Goal: Information Seeking & Learning: Understand process/instructions

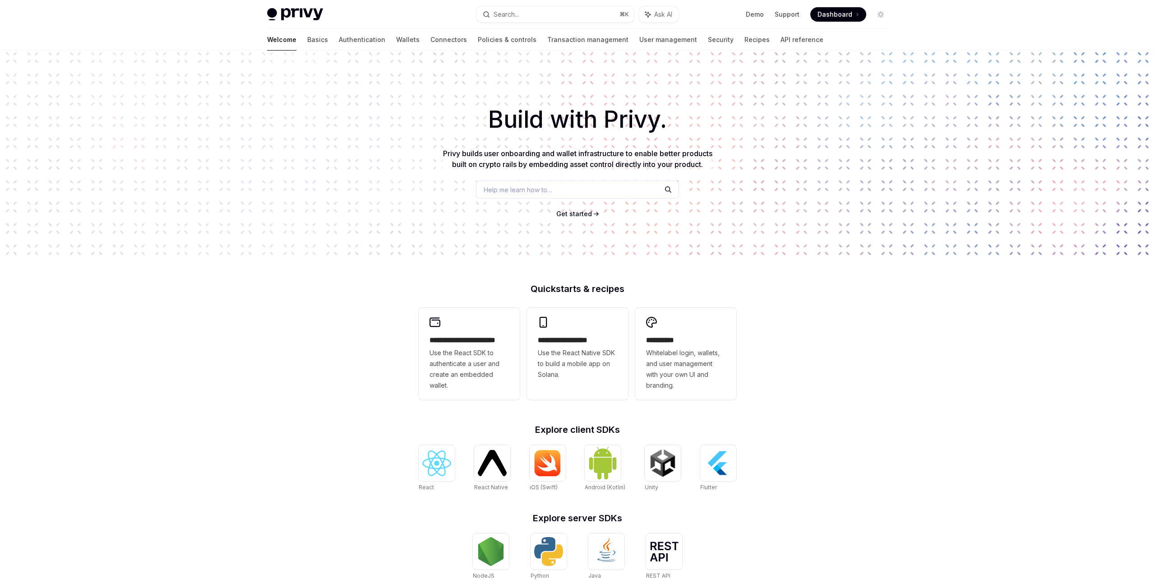
click at [785, 271] on div "**********" at bounding box center [577, 384] width 1155 height 667
click at [339, 44] on link "Authentication" at bounding box center [362, 40] width 46 height 22
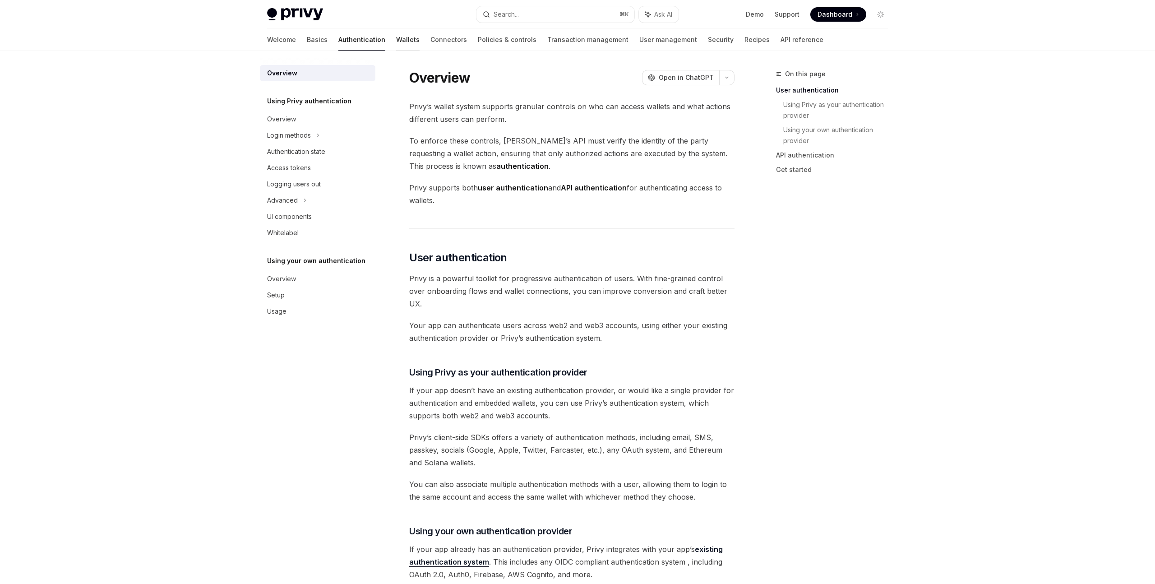
click at [396, 41] on link "Wallets" at bounding box center [407, 40] width 23 height 22
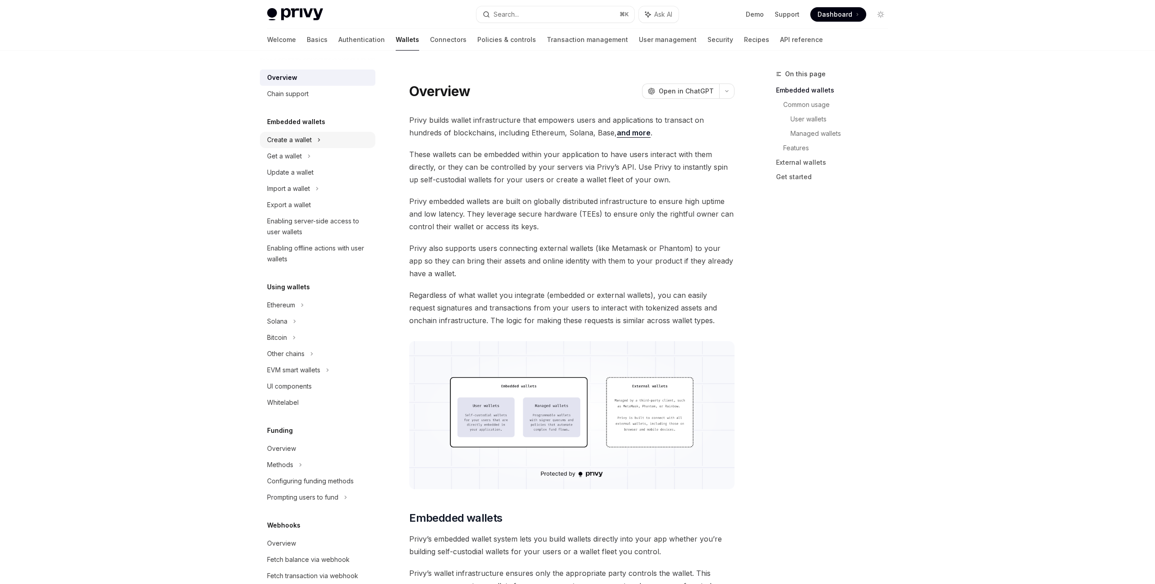
click at [318, 138] on icon at bounding box center [319, 139] width 4 height 11
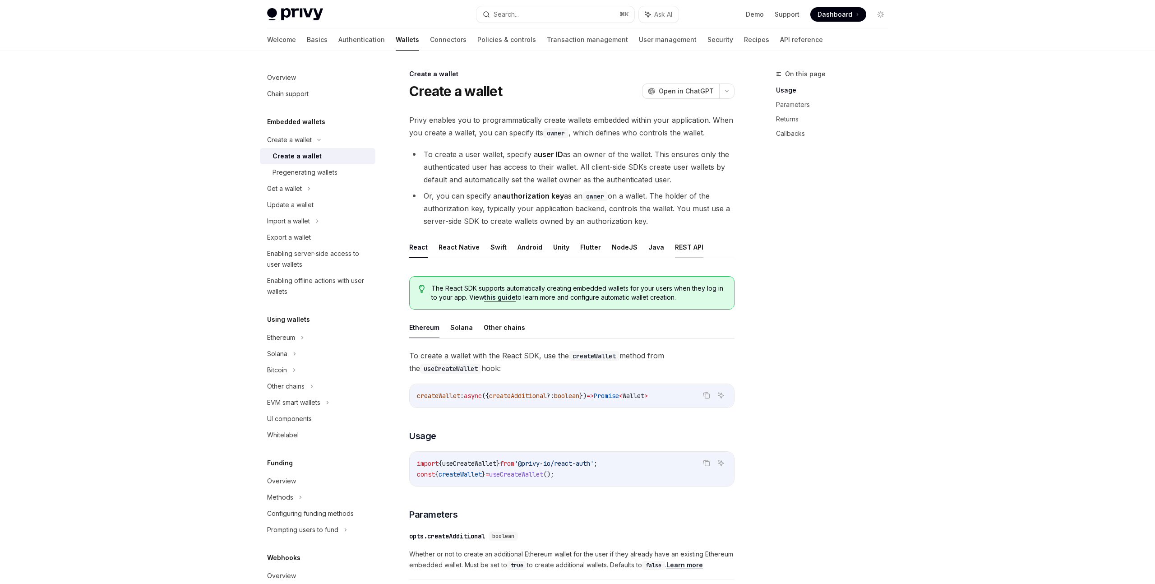
click at [685, 245] on button "REST API" at bounding box center [689, 246] width 28 height 21
type textarea "*"
